Goal: Task Accomplishment & Management: Manage account settings

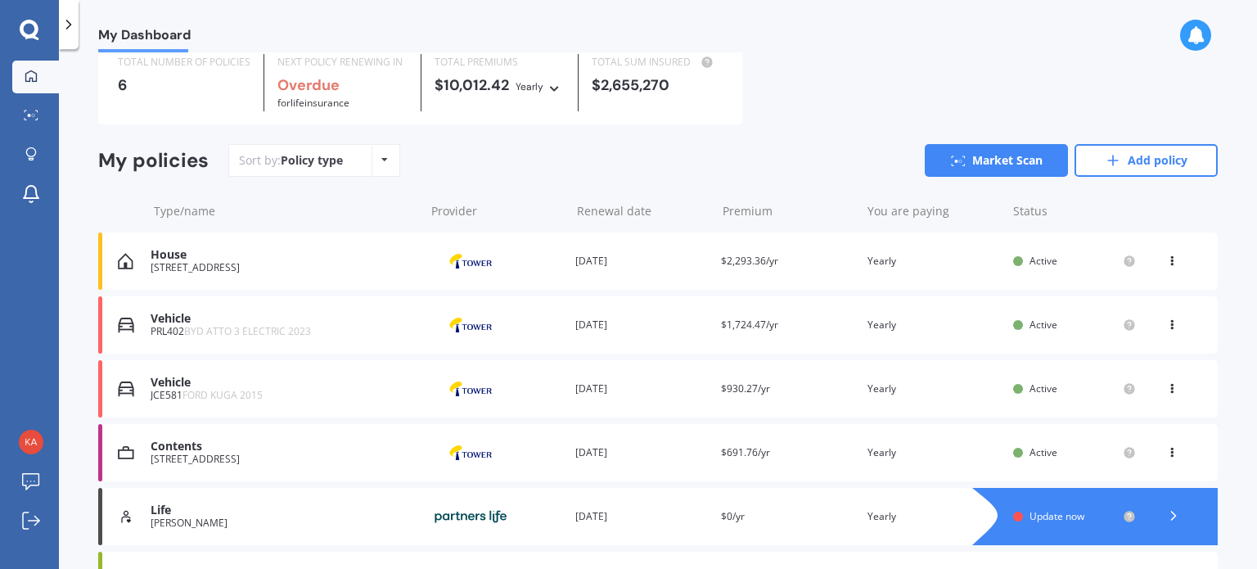
scroll to position [170, 0]
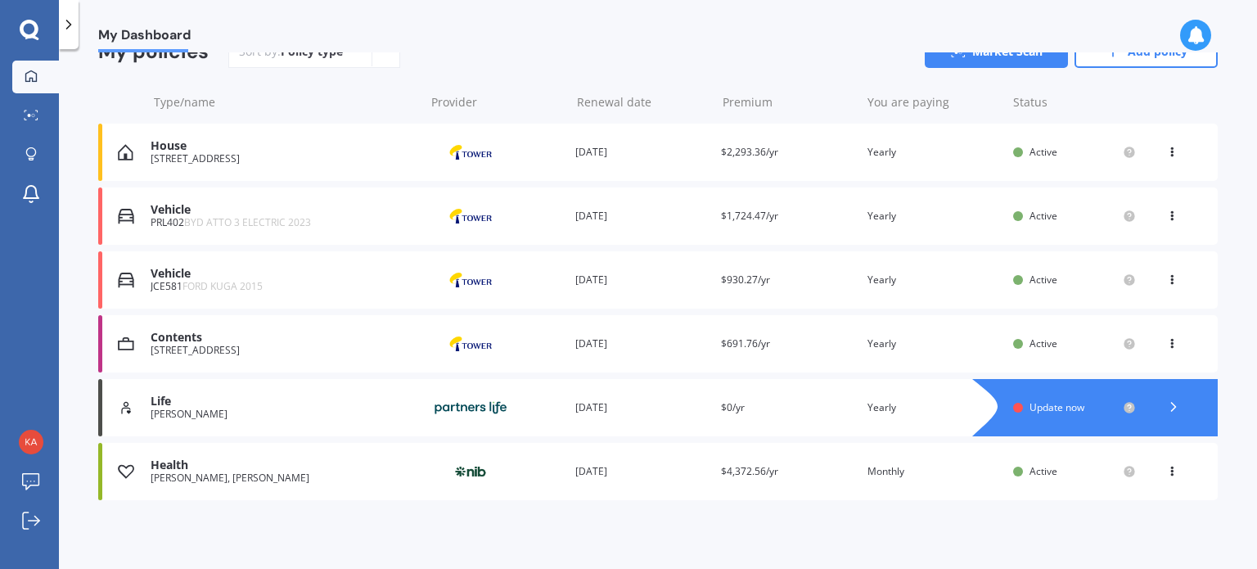
click at [783, 408] on div "Premium $0/yr" at bounding box center [787, 407] width 133 height 16
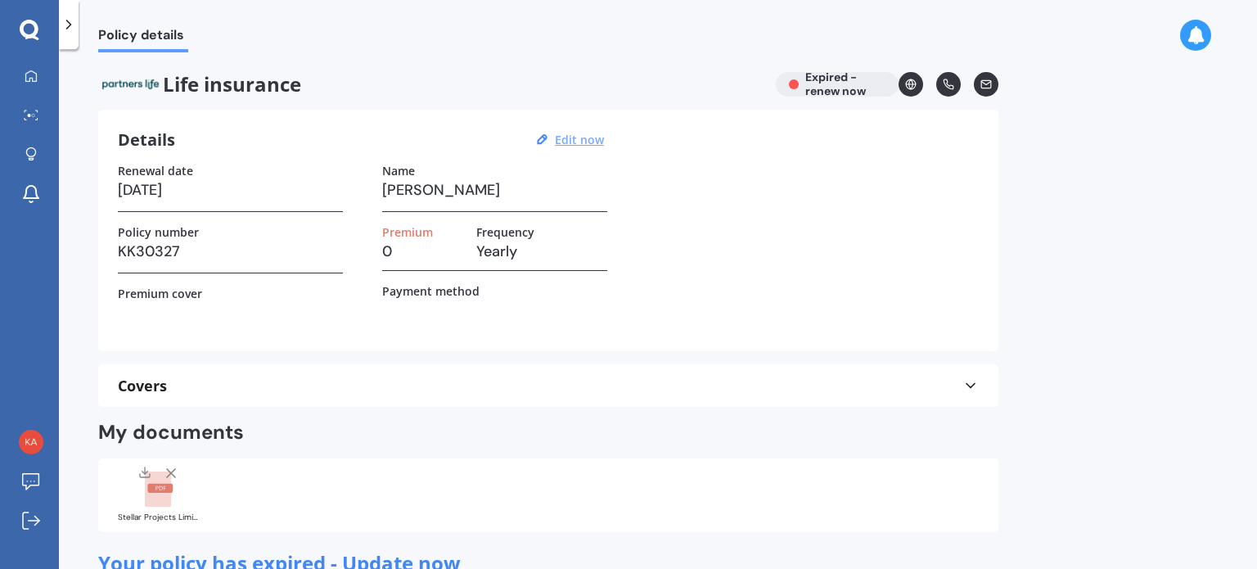
click at [573, 143] on u "Edit now" at bounding box center [579, 140] width 49 height 16
select select "31"
select select "07"
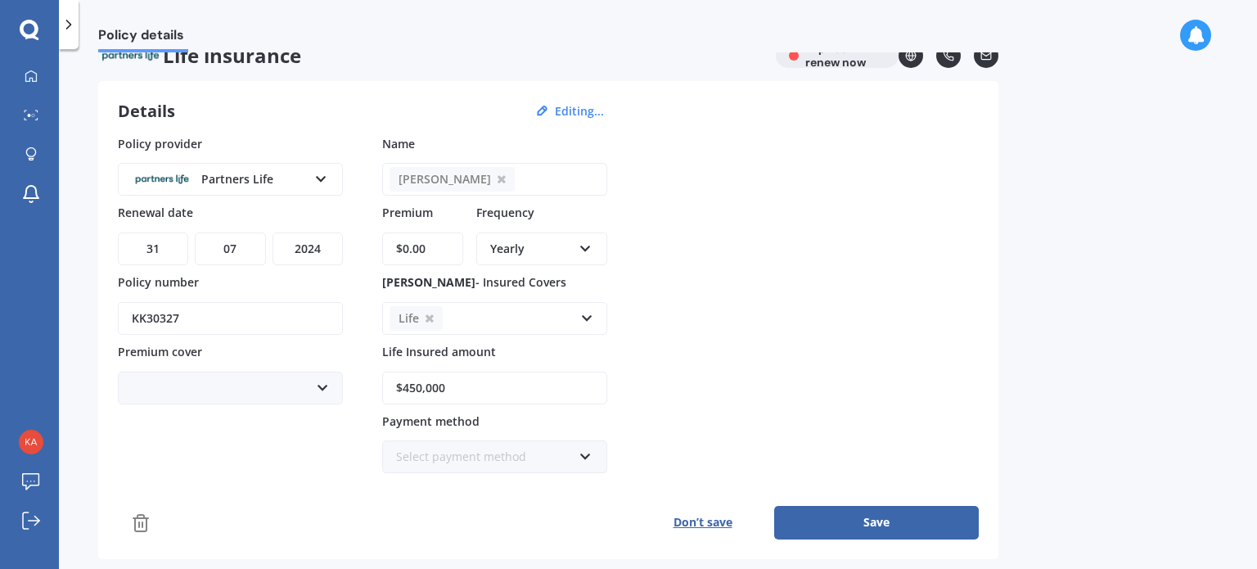
scroll to position [20, 0]
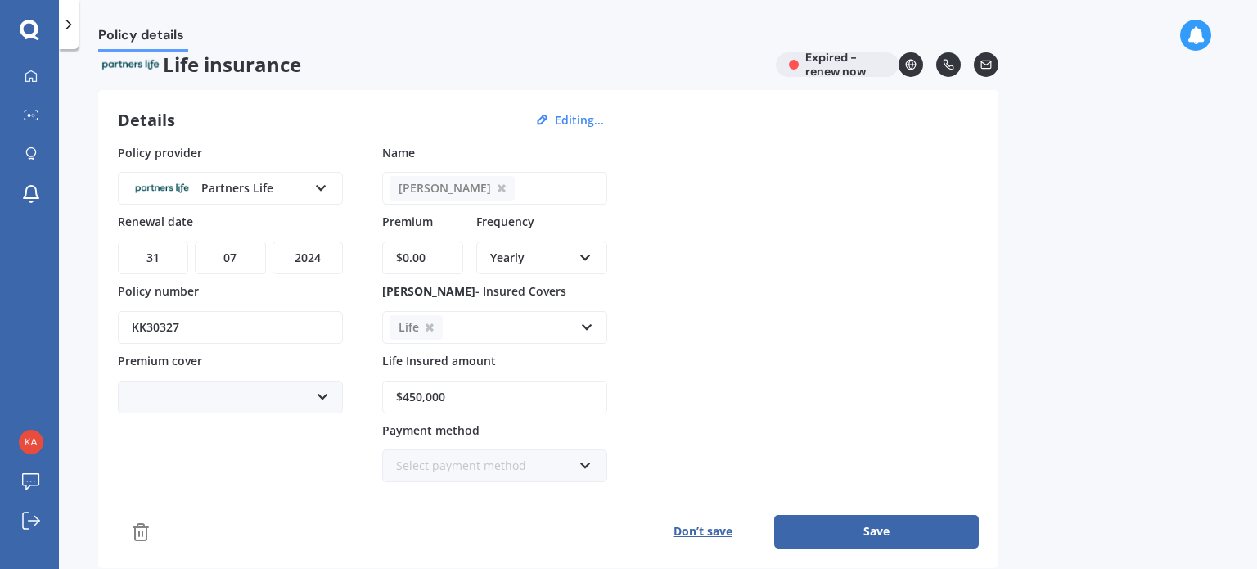
click at [328, 257] on select "YYYY 2027 2026 2025 2024 2023 2022 2021 2020 2019 2018 2017 2016 2015 2014 2013…" at bounding box center [308, 257] width 70 height 33
select select "2026"
click at [273, 241] on select "YYYY 2027 2026 2025 2024 2023 2022 2021 2020 2019 2018 2017 2016 2015 2014 2013…" at bounding box center [308, 257] width 70 height 33
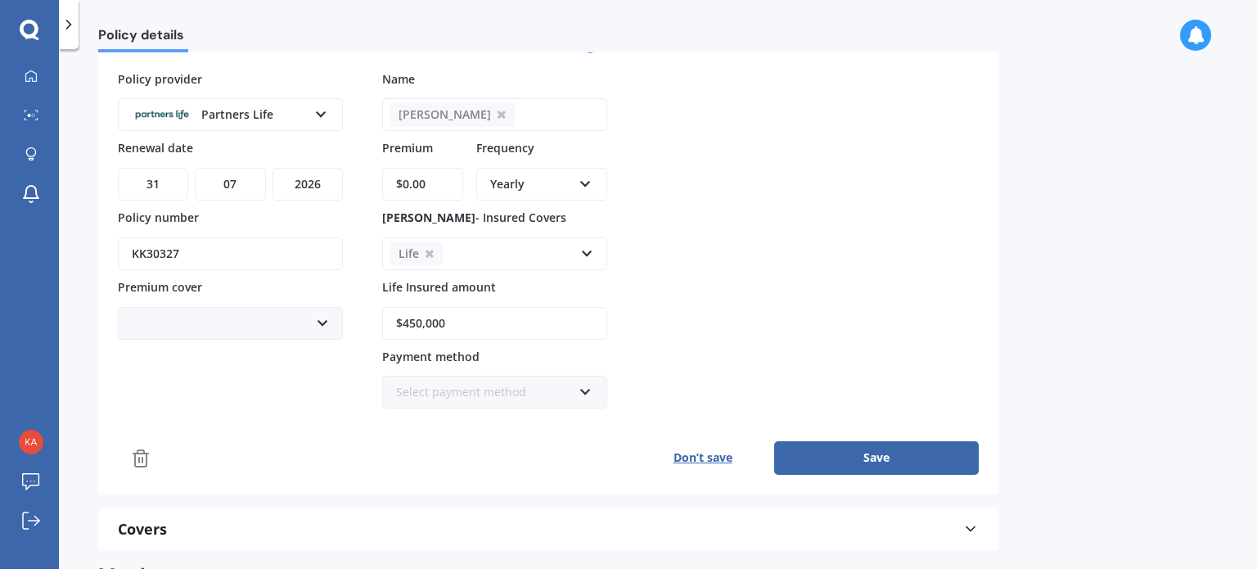
scroll to position [246, 0]
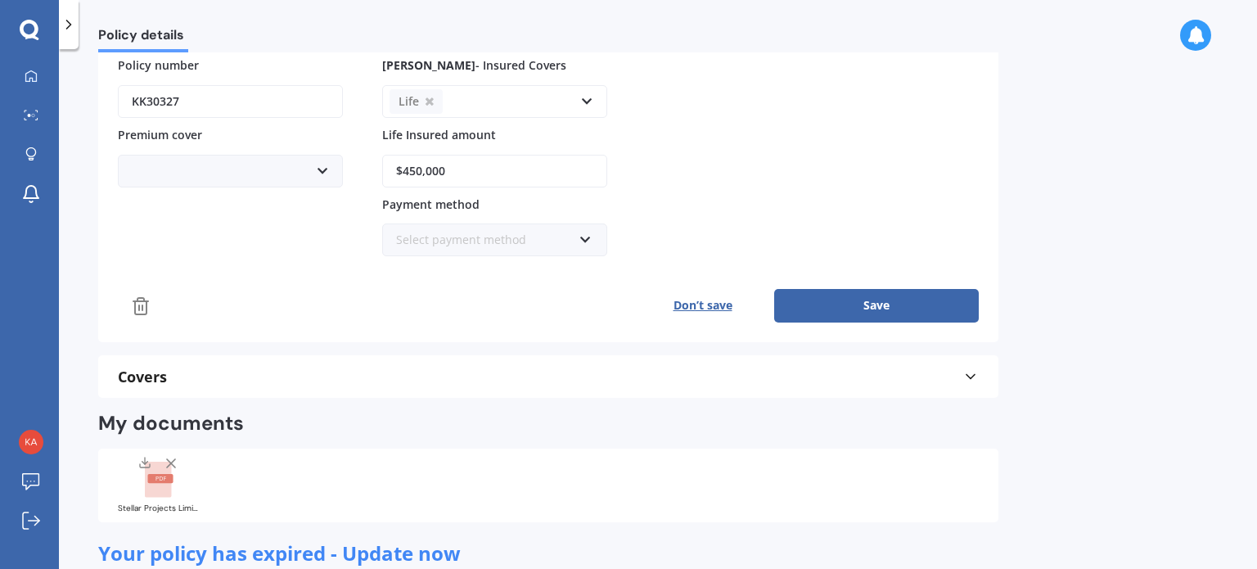
click at [884, 300] on button "Save" at bounding box center [876, 305] width 205 height 33
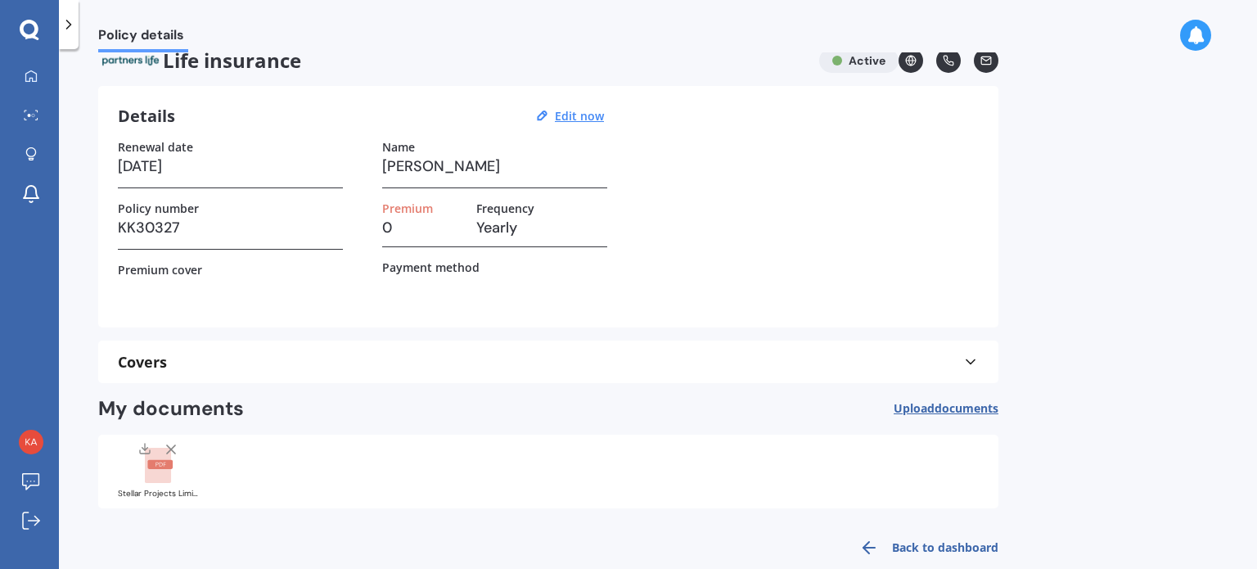
scroll to position [0, 0]
